Goal: Task Accomplishment & Management: Use online tool/utility

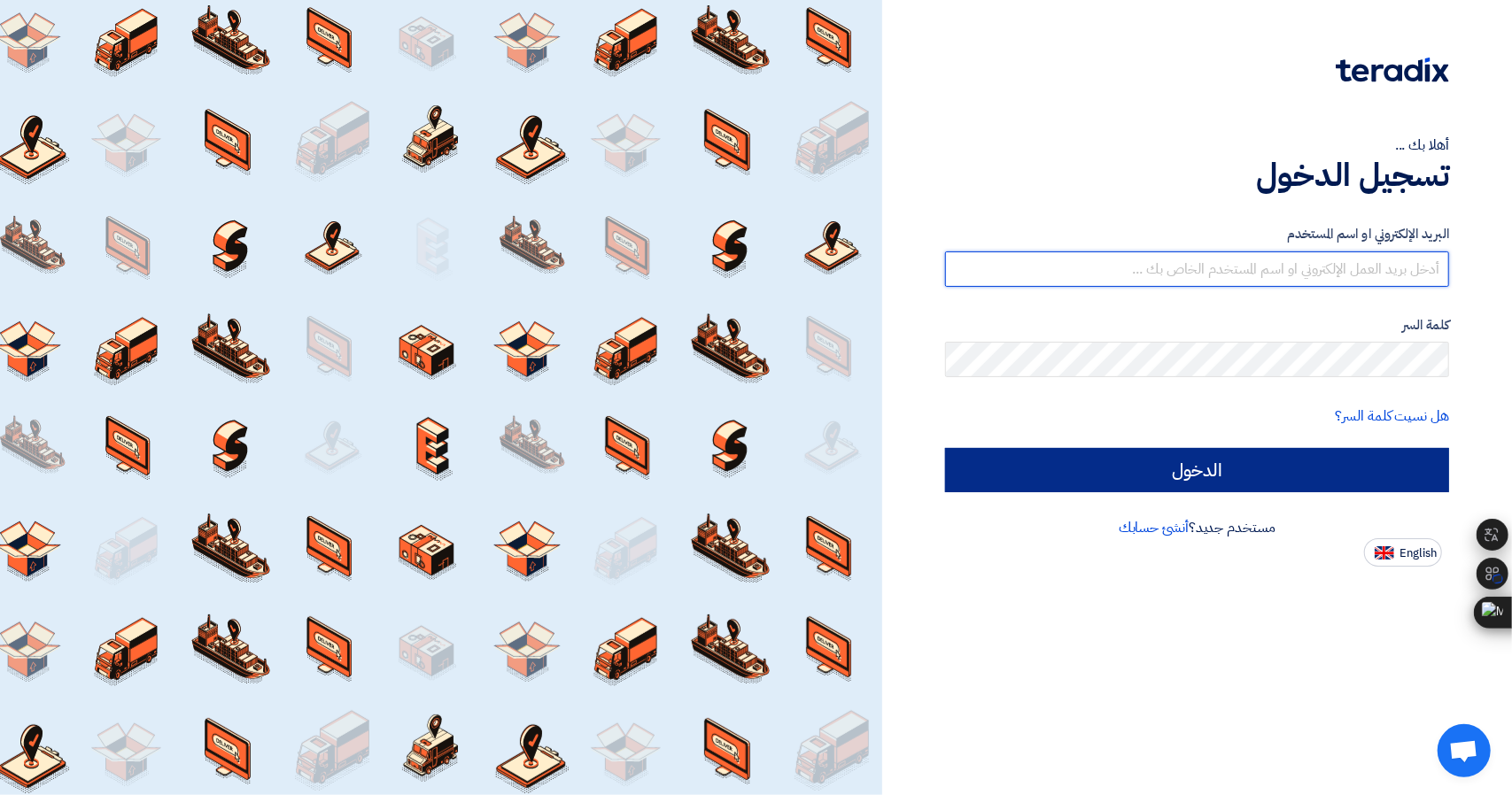
type input "[EMAIL_ADDRESS][DOMAIN_NAME]"
click at [1076, 492] on input "الدخول" at bounding box center [1197, 470] width 504 height 45
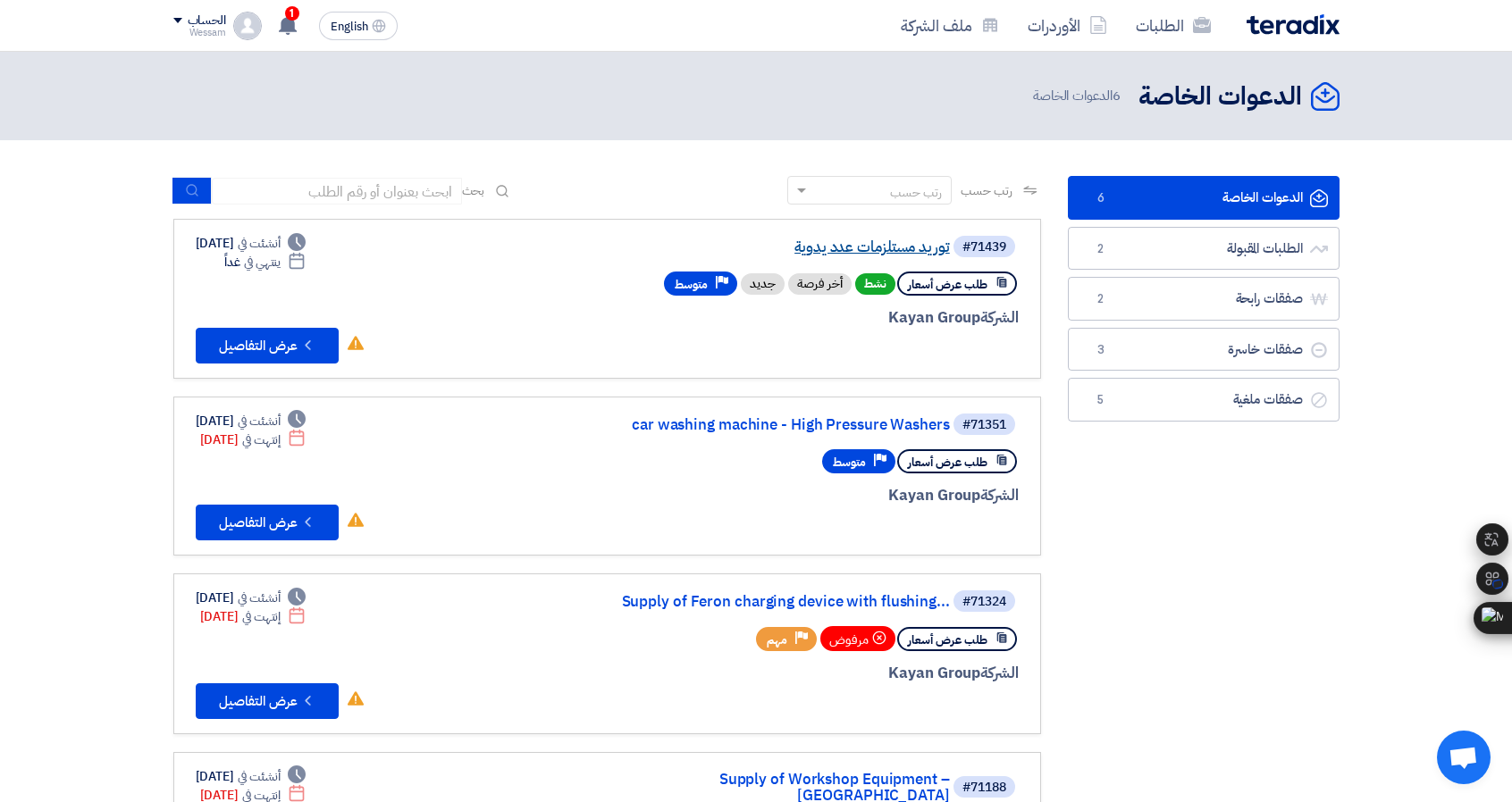
click at [849, 246] on link "توريد مستلزمات عدد يدوية" at bounding box center [771, 247] width 357 height 16
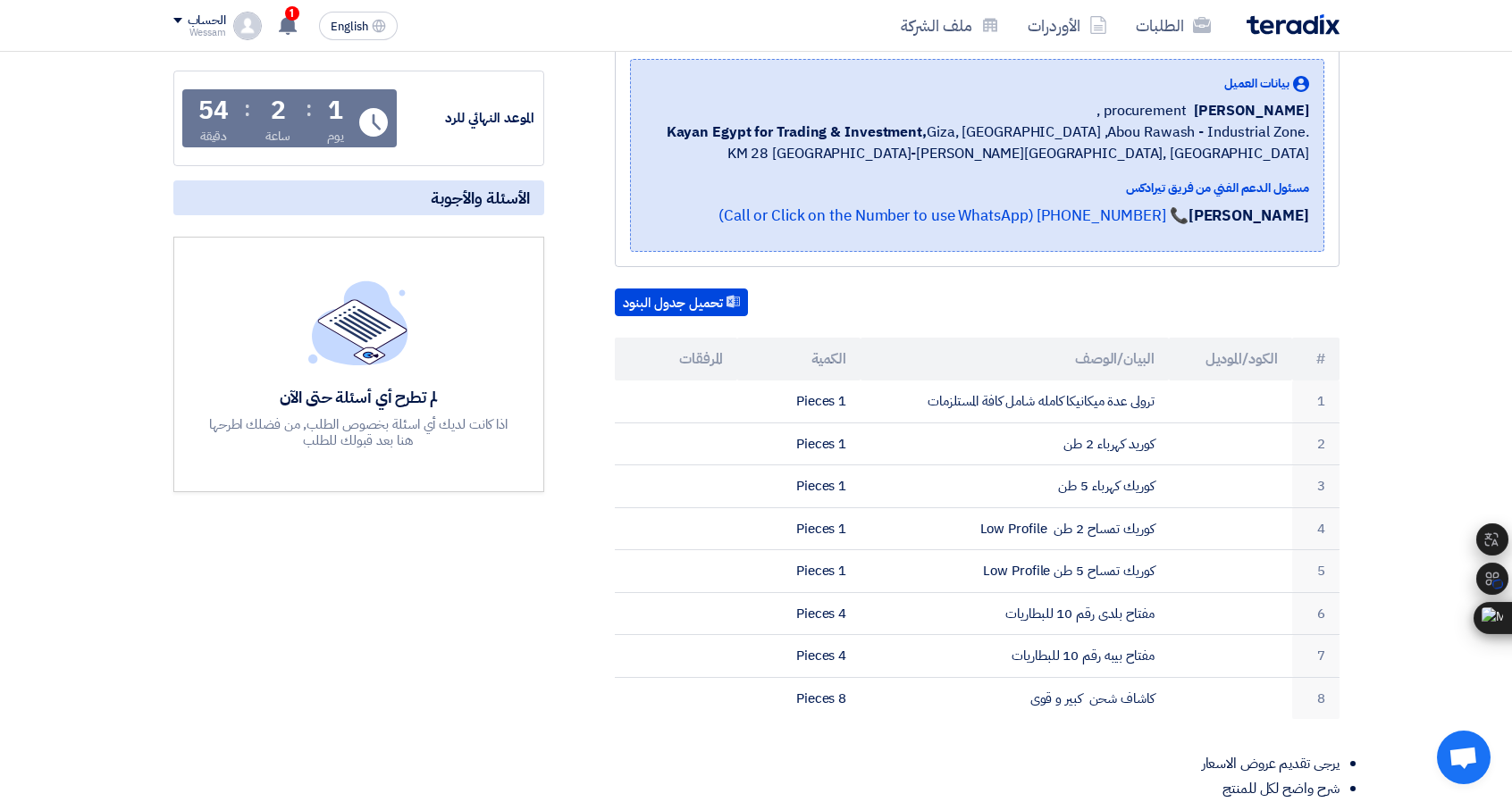
scroll to position [268, 0]
click at [282, 13] on div "1 تم نشر طلب عروض أسعار جديد - شاهد التفاصيل 22 hours ago تم نشر طلب عروض أسعار…" at bounding box center [286, 25] width 35 height 35
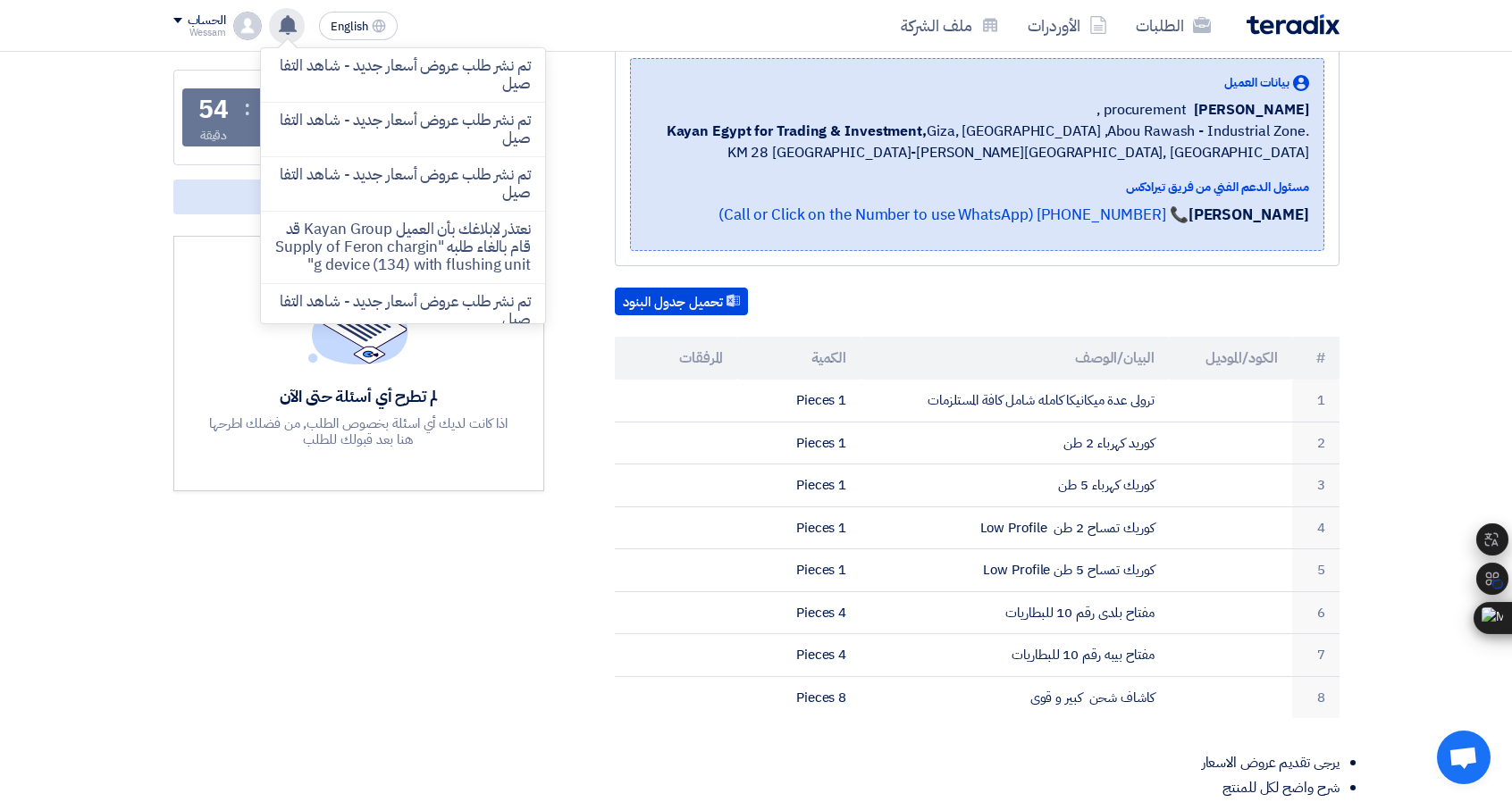
click at [282, 13] on div "تم نشر طلب عروض أسعار جديد - شاهد التفاصيل تم نشر طلب عروض أسعار جديد - شاهد ال…" at bounding box center [286, 25] width 35 height 35
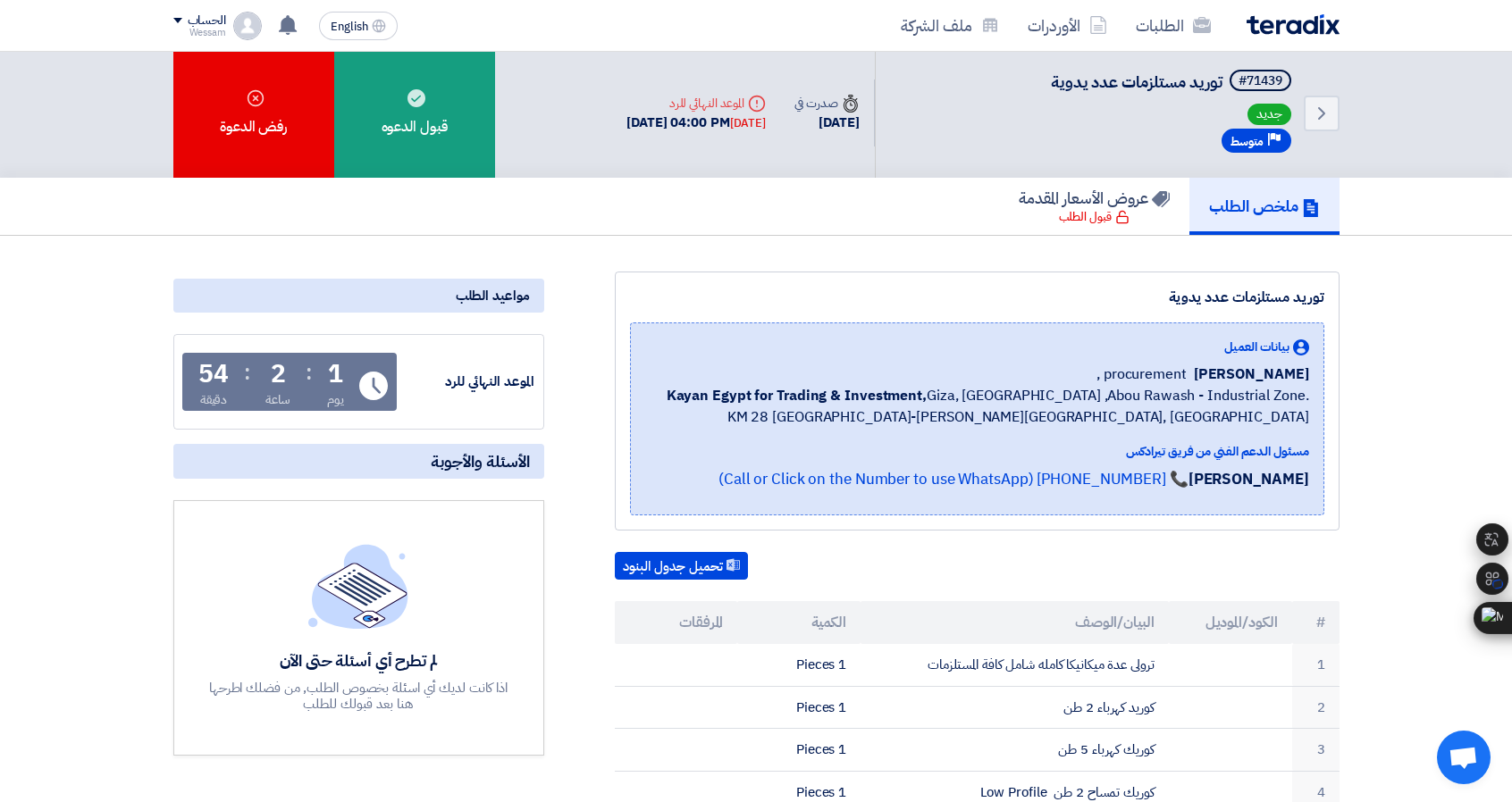
scroll to position [0, 0]
